Goal: Information Seeking & Learning: Learn about a topic

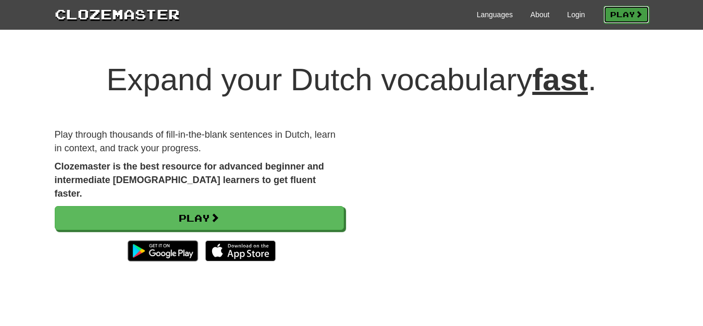
click at [614, 17] on link "Play" at bounding box center [627, 15] width 46 height 18
click at [496, 25] on div "Clozemaster Languages About Login Play" at bounding box center [351, 15] width 703 height 30
click at [490, 15] on link "Languages" at bounding box center [495, 14] width 36 height 10
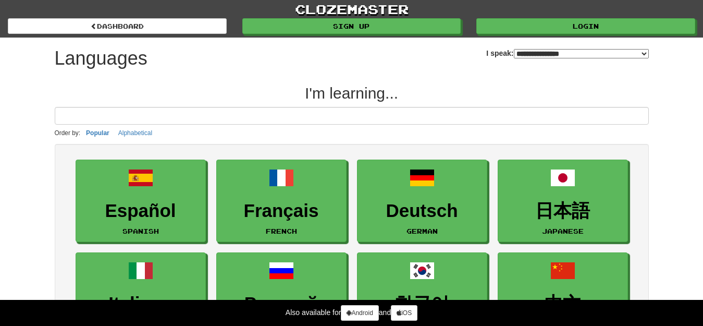
select select "*******"
